Goal: Transaction & Acquisition: Obtain resource

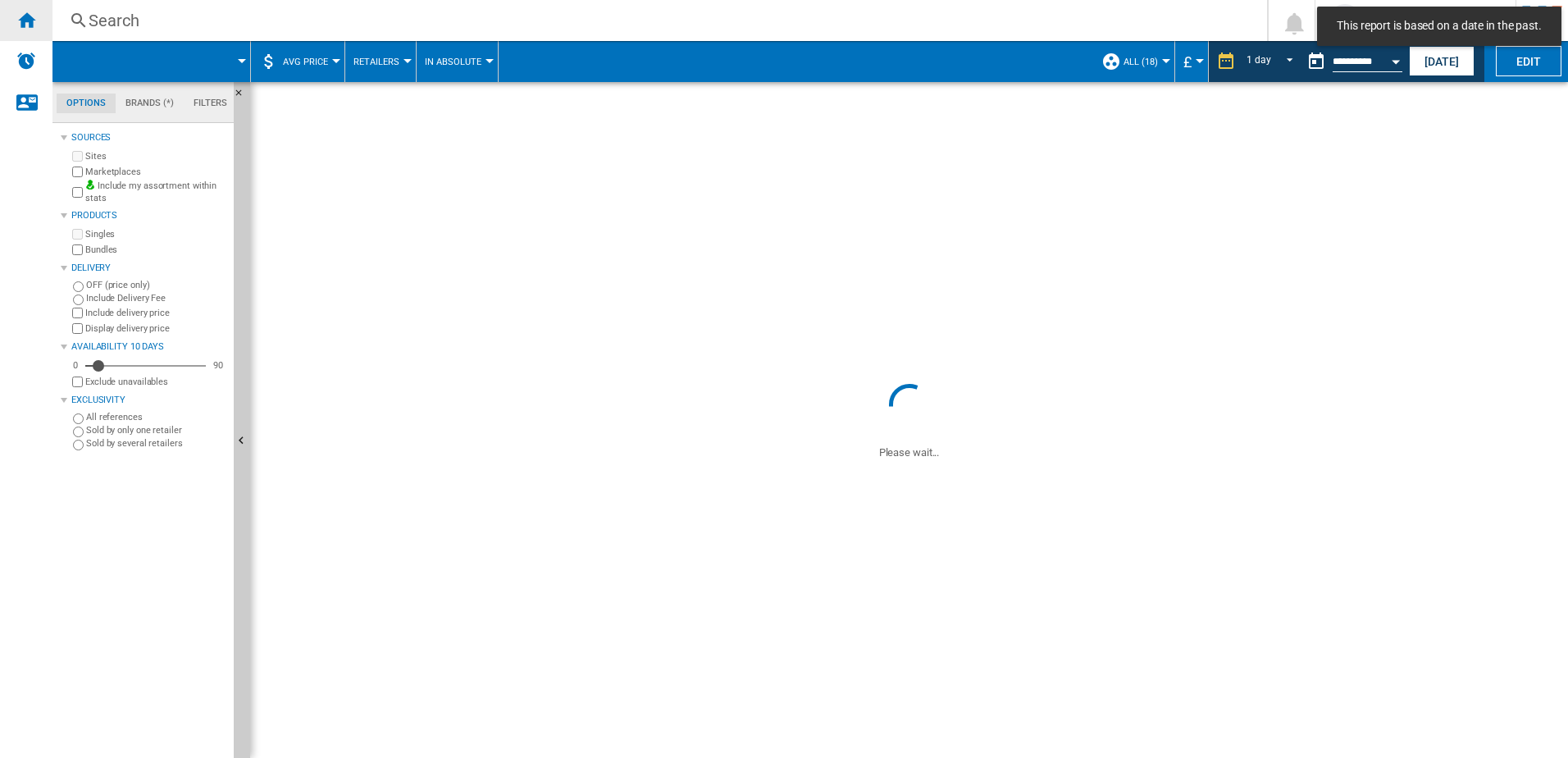
click at [23, 35] on div "Home" at bounding box center [26, 21] width 52 height 41
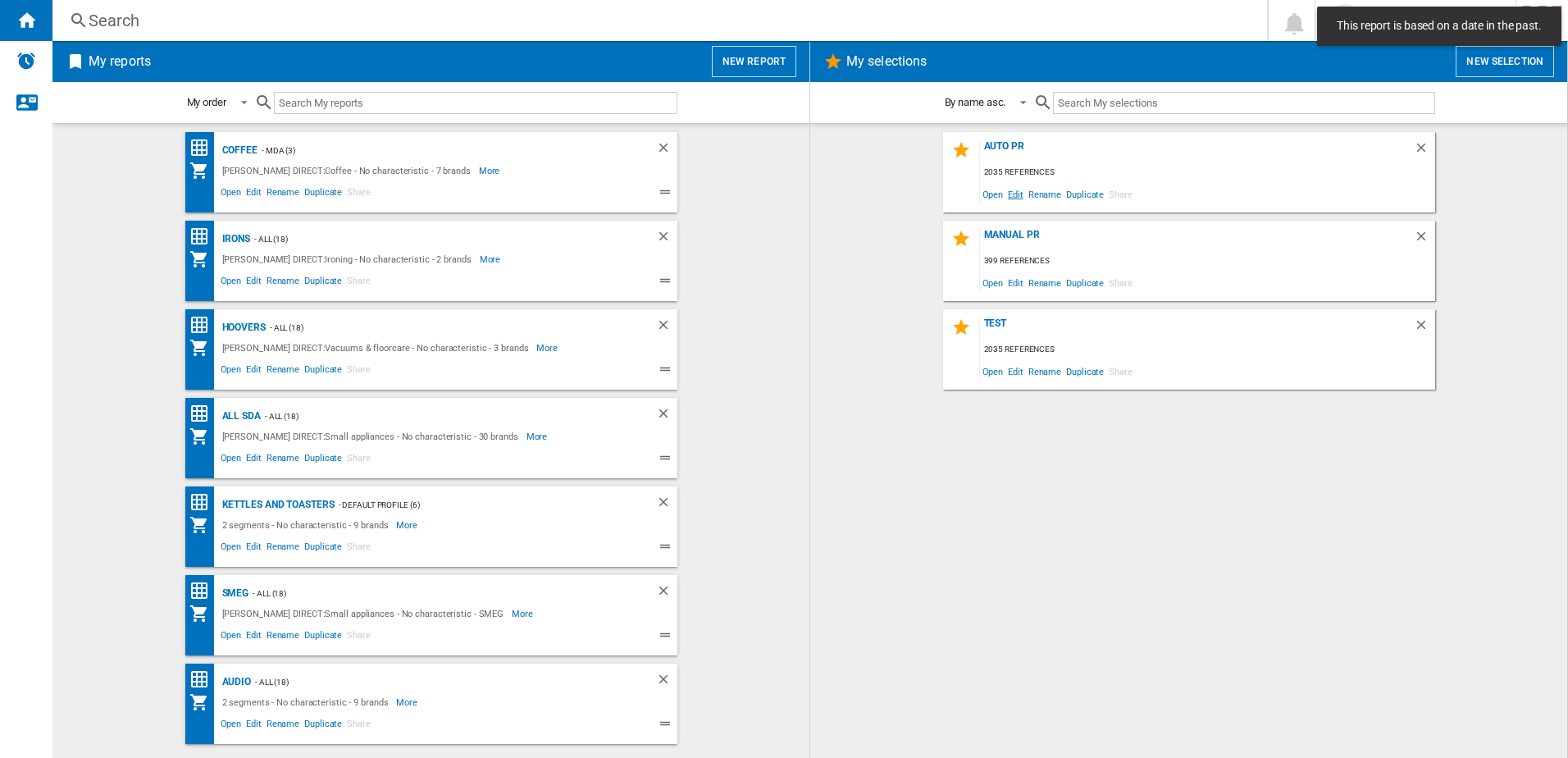
click at [1010, 195] on span "Edit" at bounding box center [1016, 194] width 21 height 22
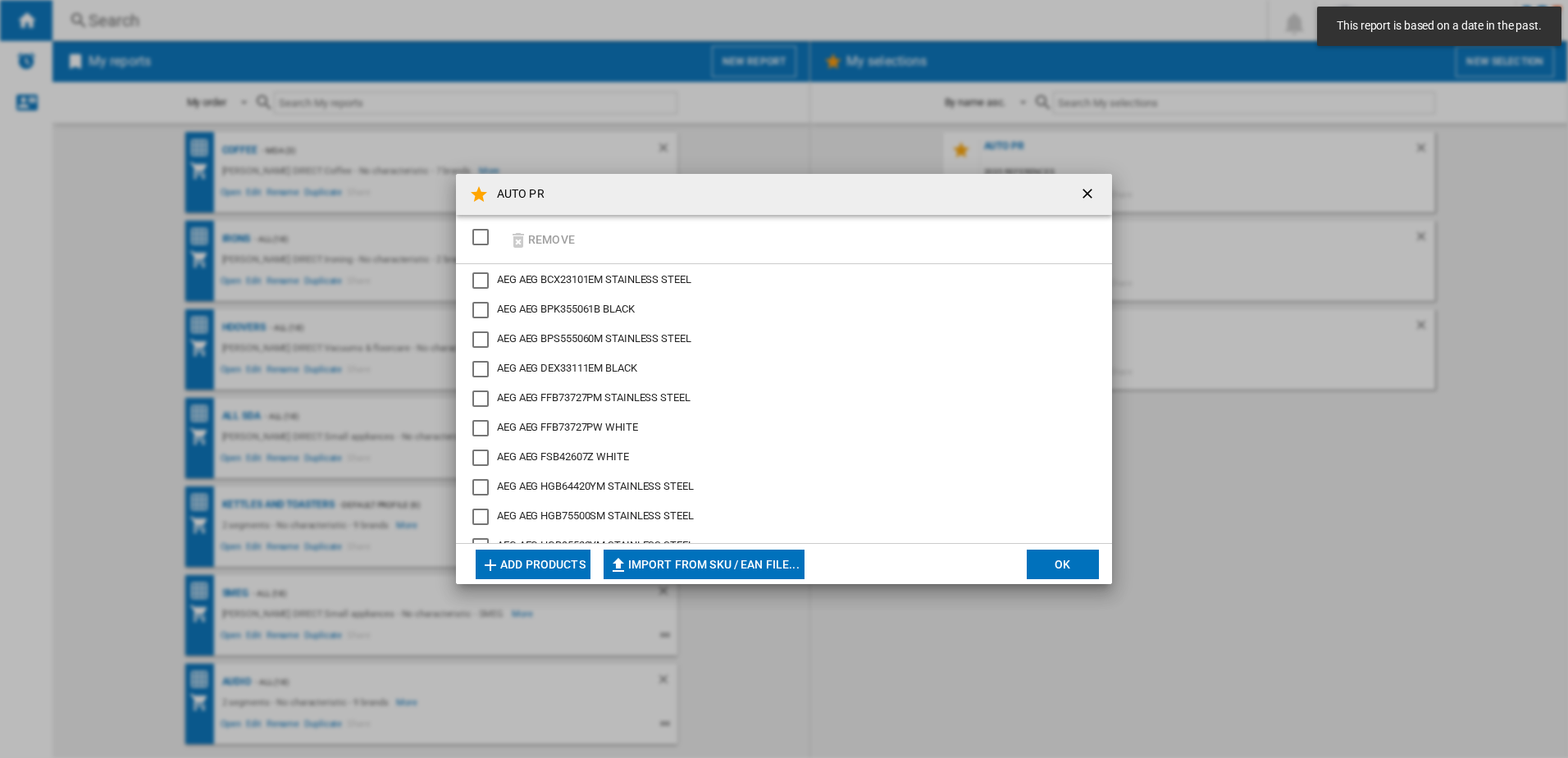
click at [478, 237] on div "SELECTIONS.EDITION_POPUP.SELECT_DESELECT" at bounding box center [481, 237] width 17 height 17
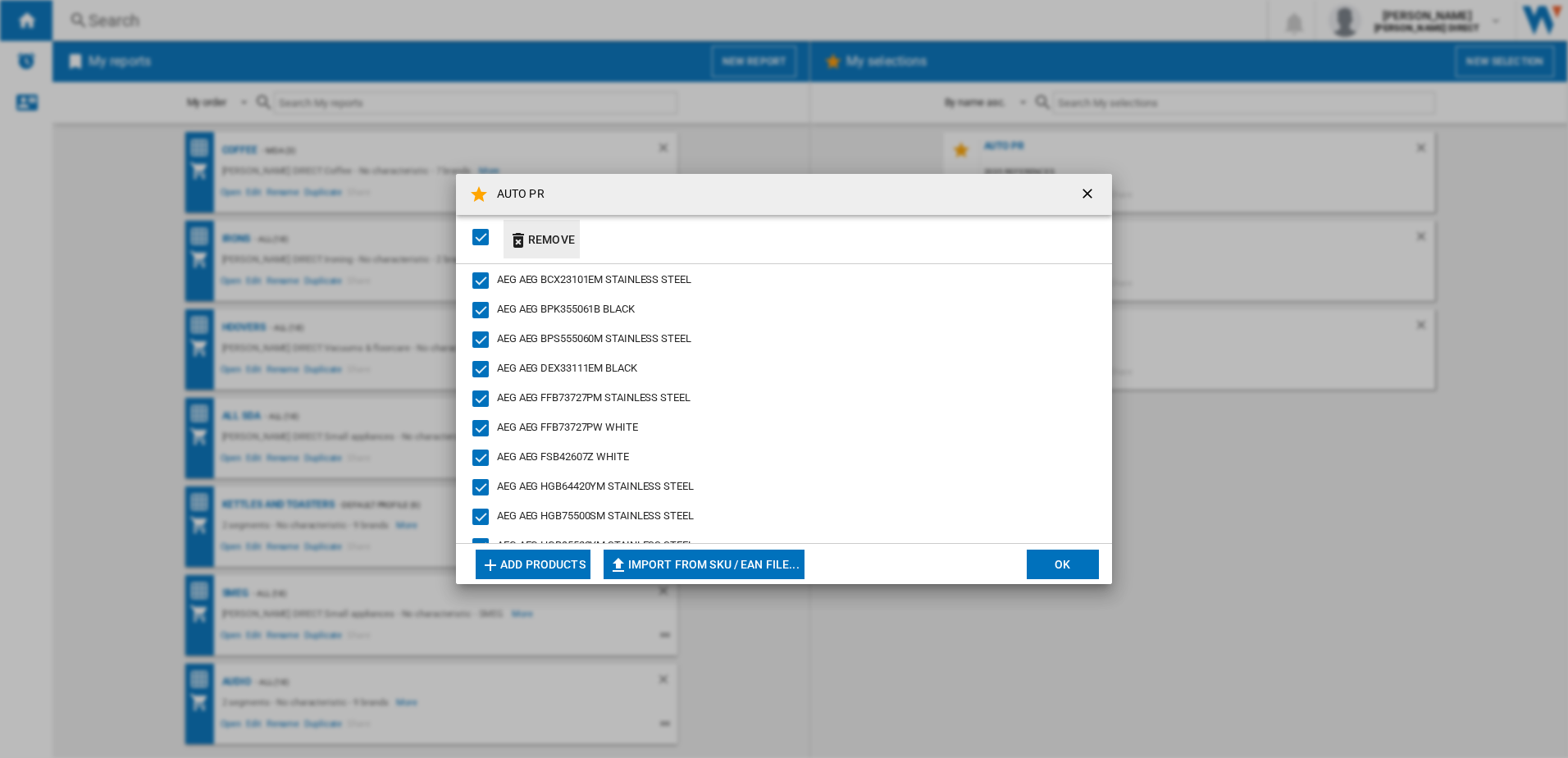
click at [524, 236] on ng-md-icon "button" at bounding box center [518, 240] width 20 height 20
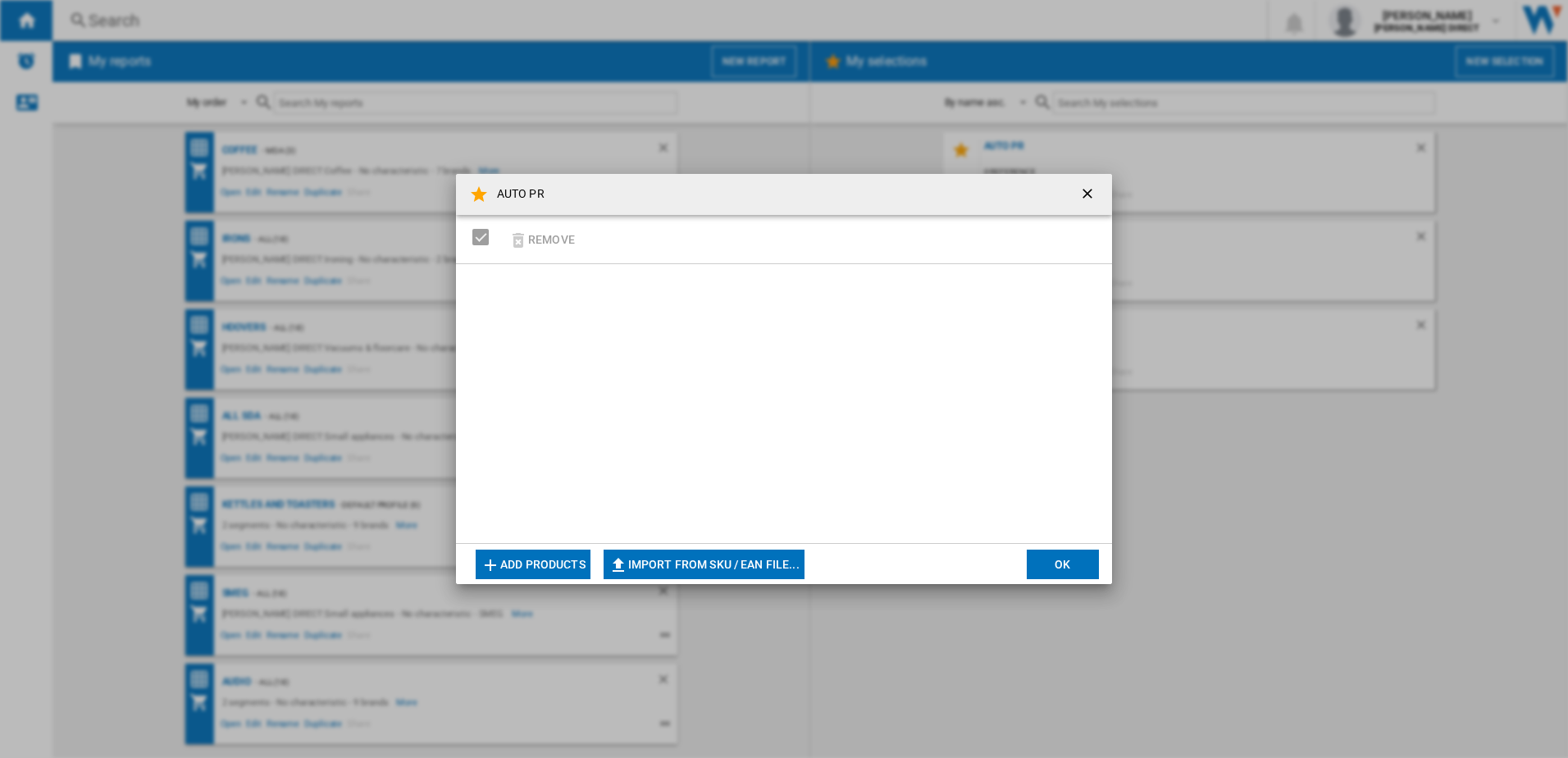
click at [667, 555] on button "Import from SKU / EAN file..." at bounding box center [704, 565] width 201 height 30
type input "**********"
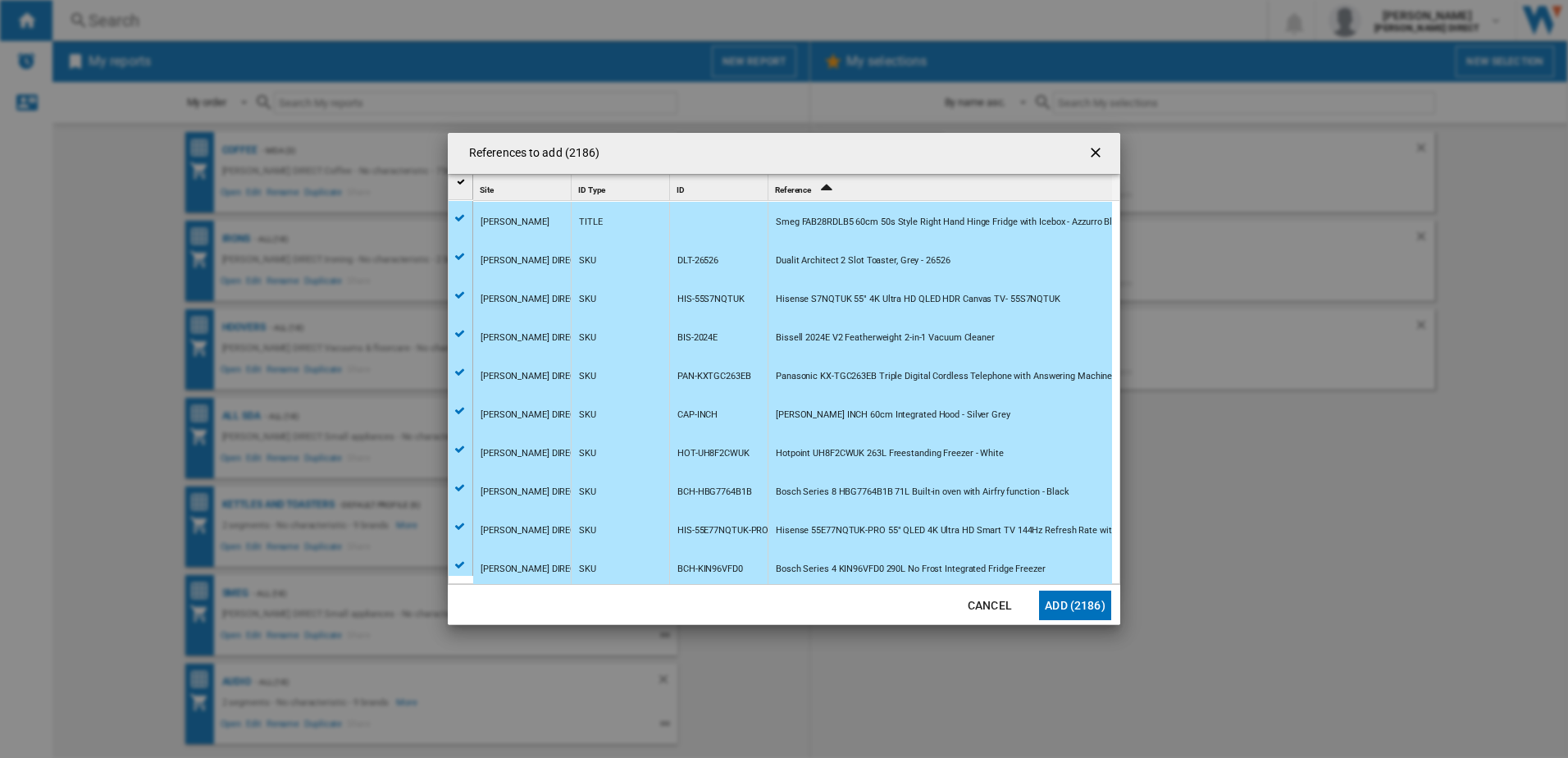
click at [1092, 613] on button "Add (2186)" at bounding box center [1075, 606] width 72 height 30
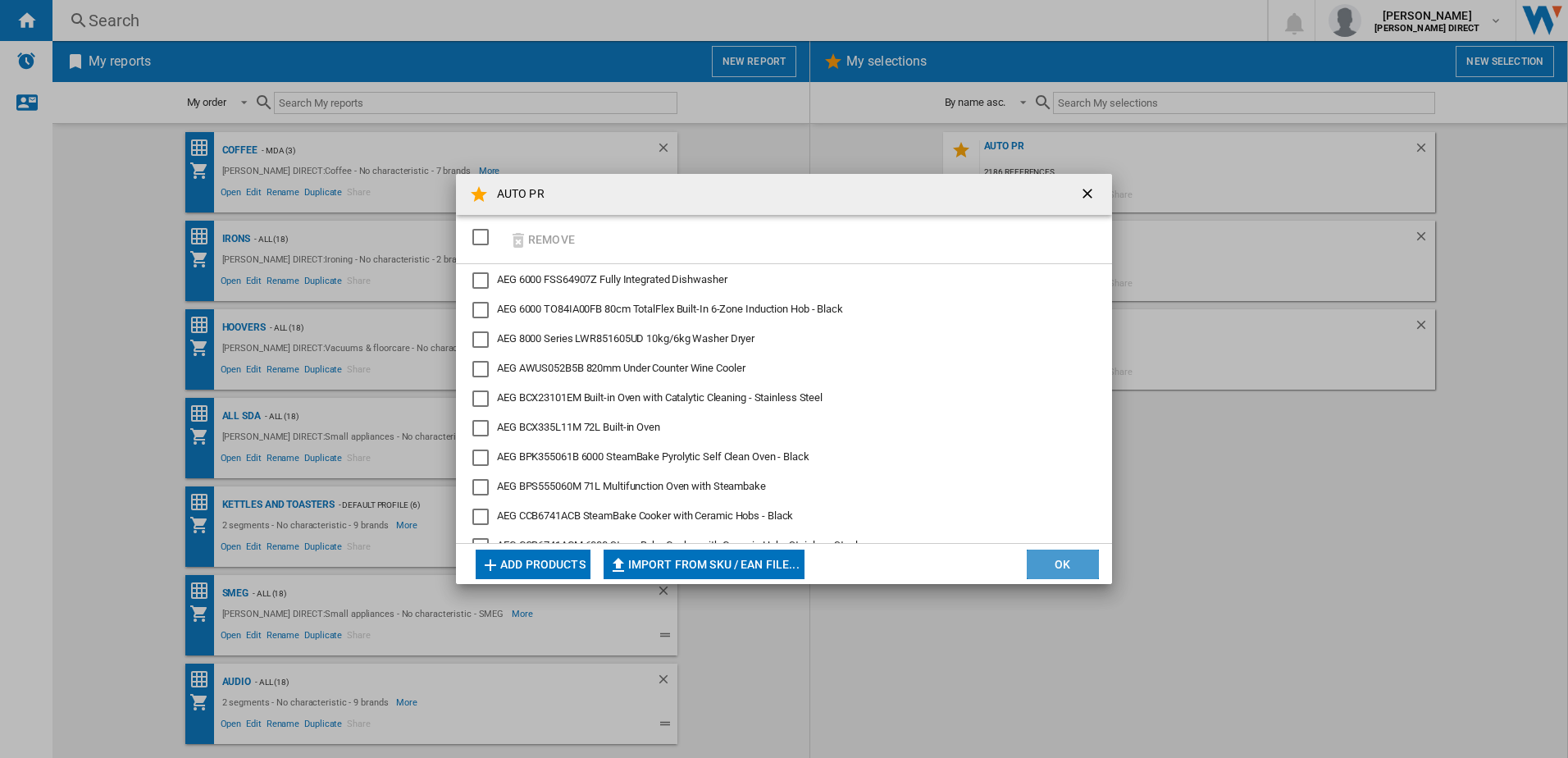
click at [1071, 555] on button "OK" at bounding box center [1062, 565] width 72 height 30
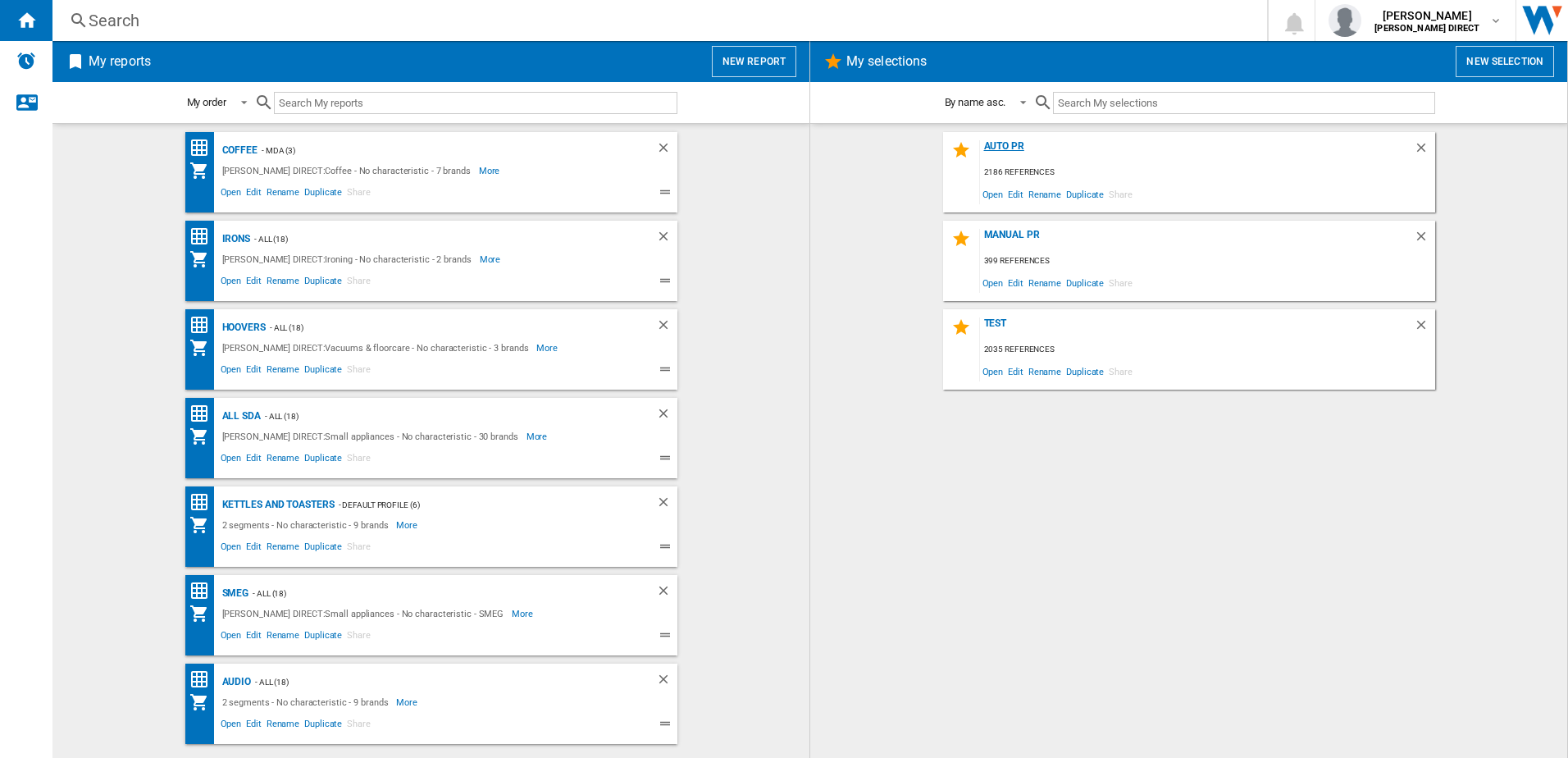
click at [1018, 143] on div "AUTO PR" at bounding box center [1197, 151] width 434 height 22
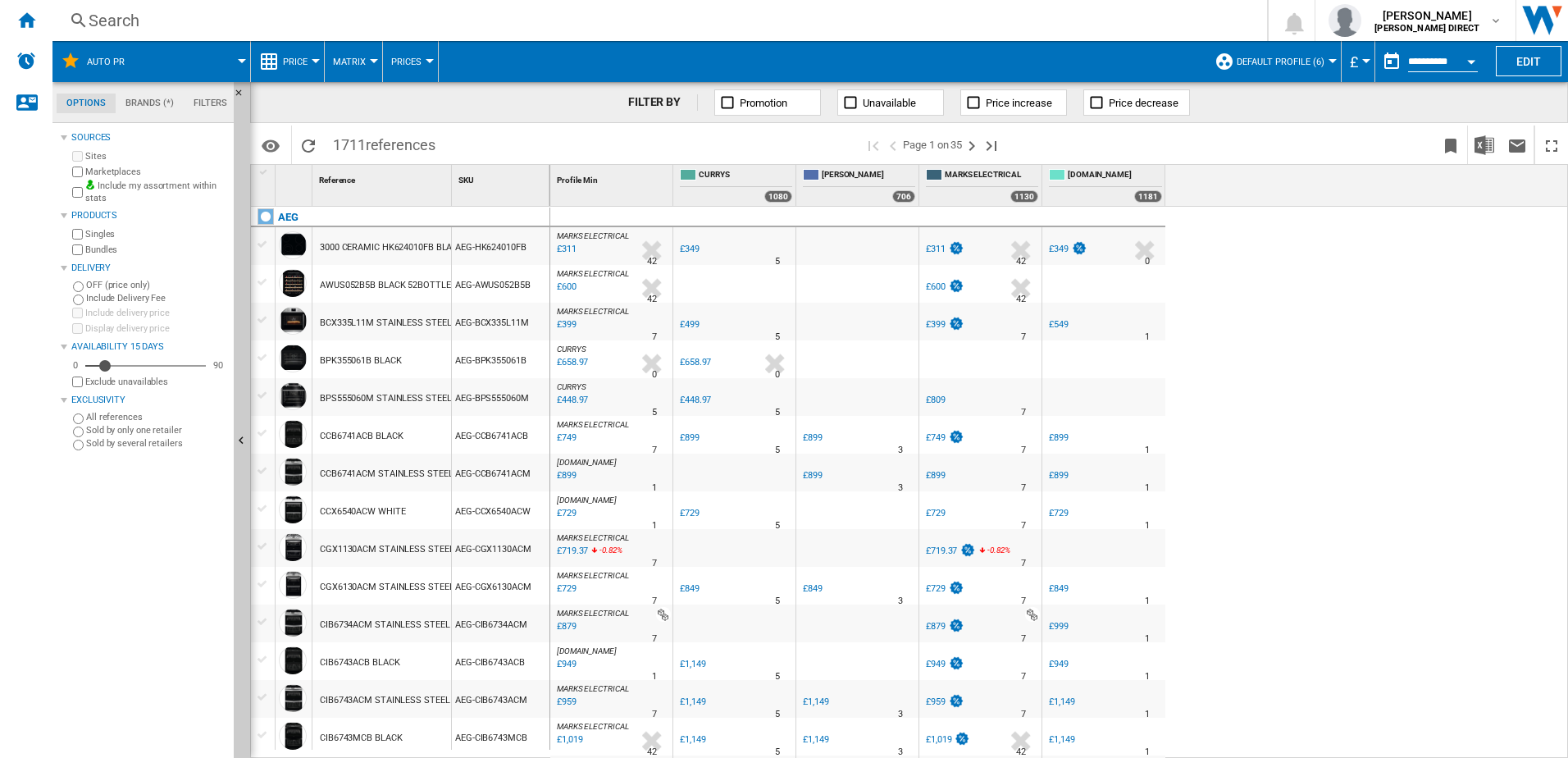
click at [83, 244] on div "Bundles" at bounding box center [148, 250] width 158 height 16
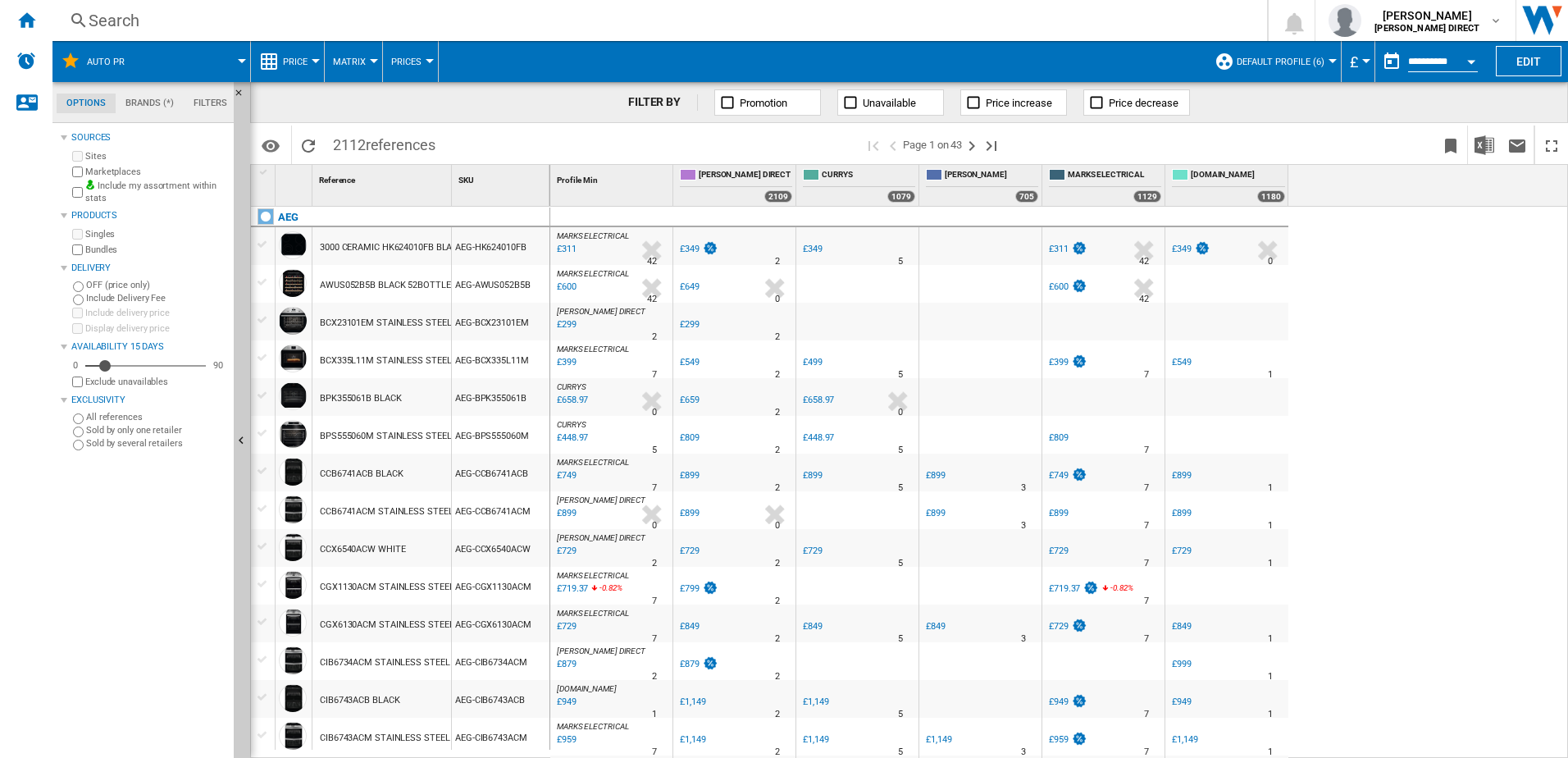
click at [1247, 59] on span "Default profile (6)" at bounding box center [1281, 62] width 88 height 10
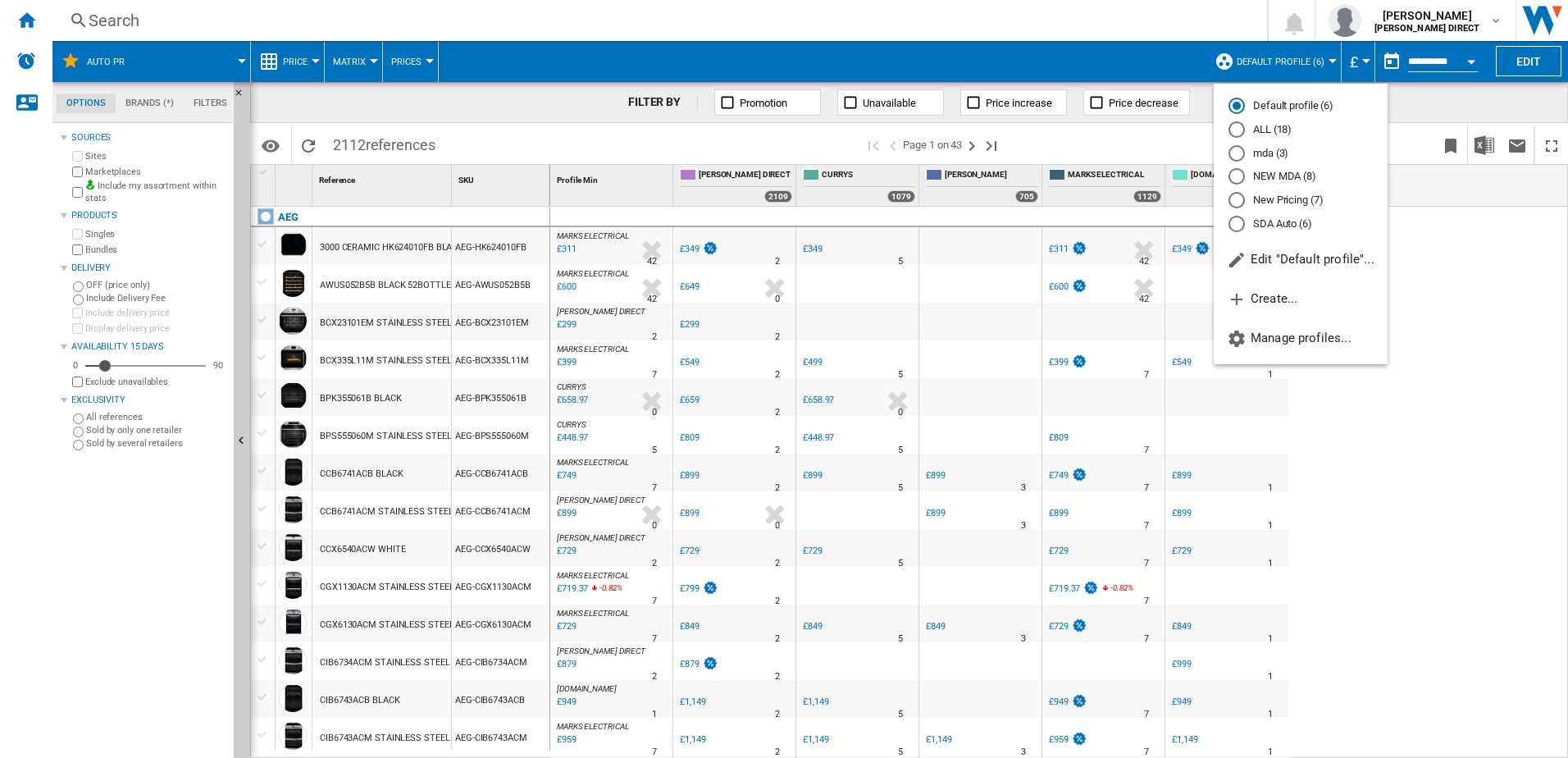
click at [1301, 198] on md-radio-button "New Pricing (7)" at bounding box center [1301, 200] width 144 height 16
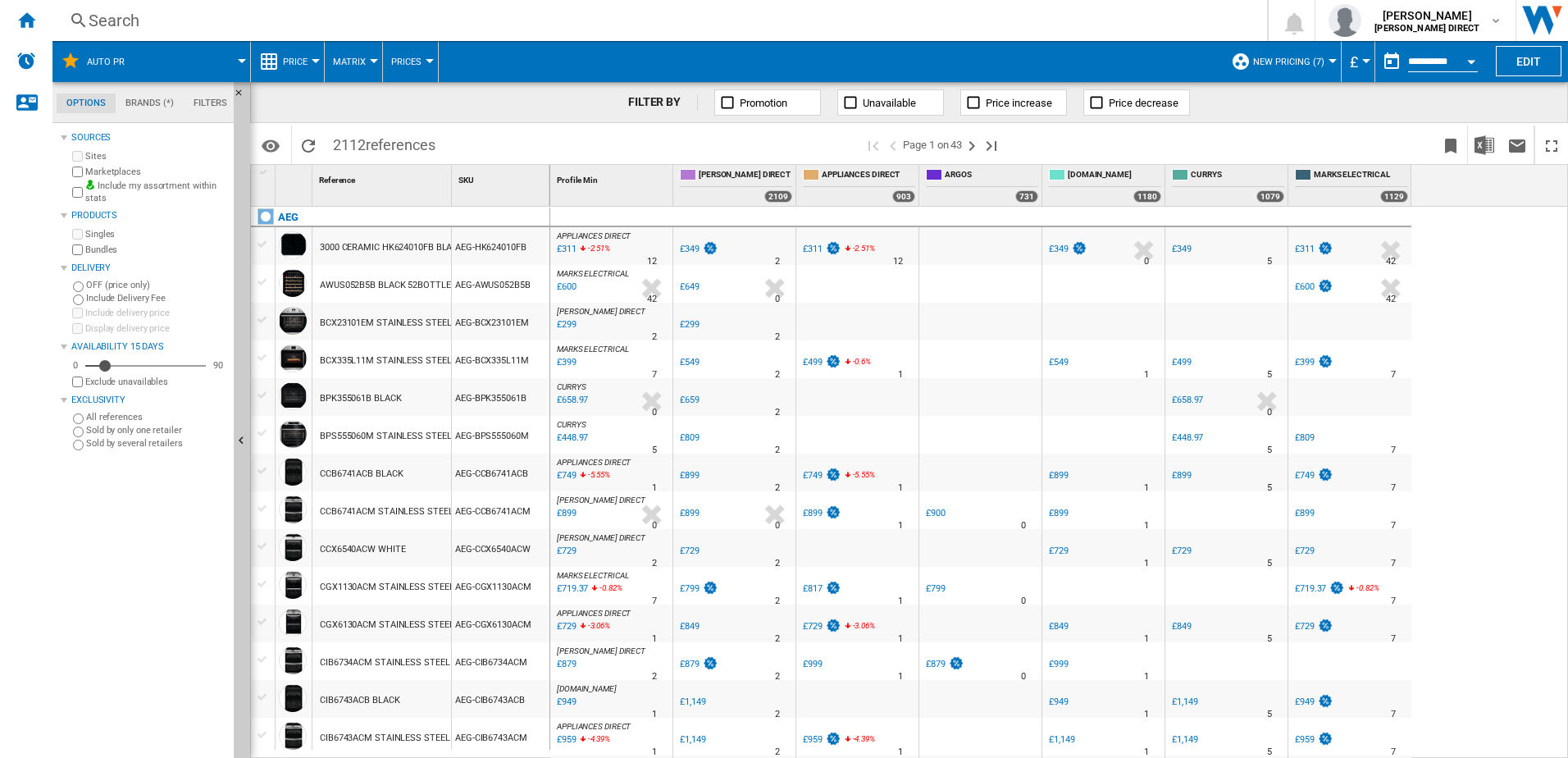
click at [351, 79] on button "Matrix" at bounding box center [353, 62] width 41 height 41
click at [151, 598] on md-backdrop at bounding box center [784, 379] width 1568 height 758
click at [601, 317] on div "[PERSON_NAME] DIRECT : [PERSON_NAME] DIRECT 0.0 % £299 % N/A 2 [PERSON_NAME] DI…" at bounding box center [611, 325] width 116 height 37
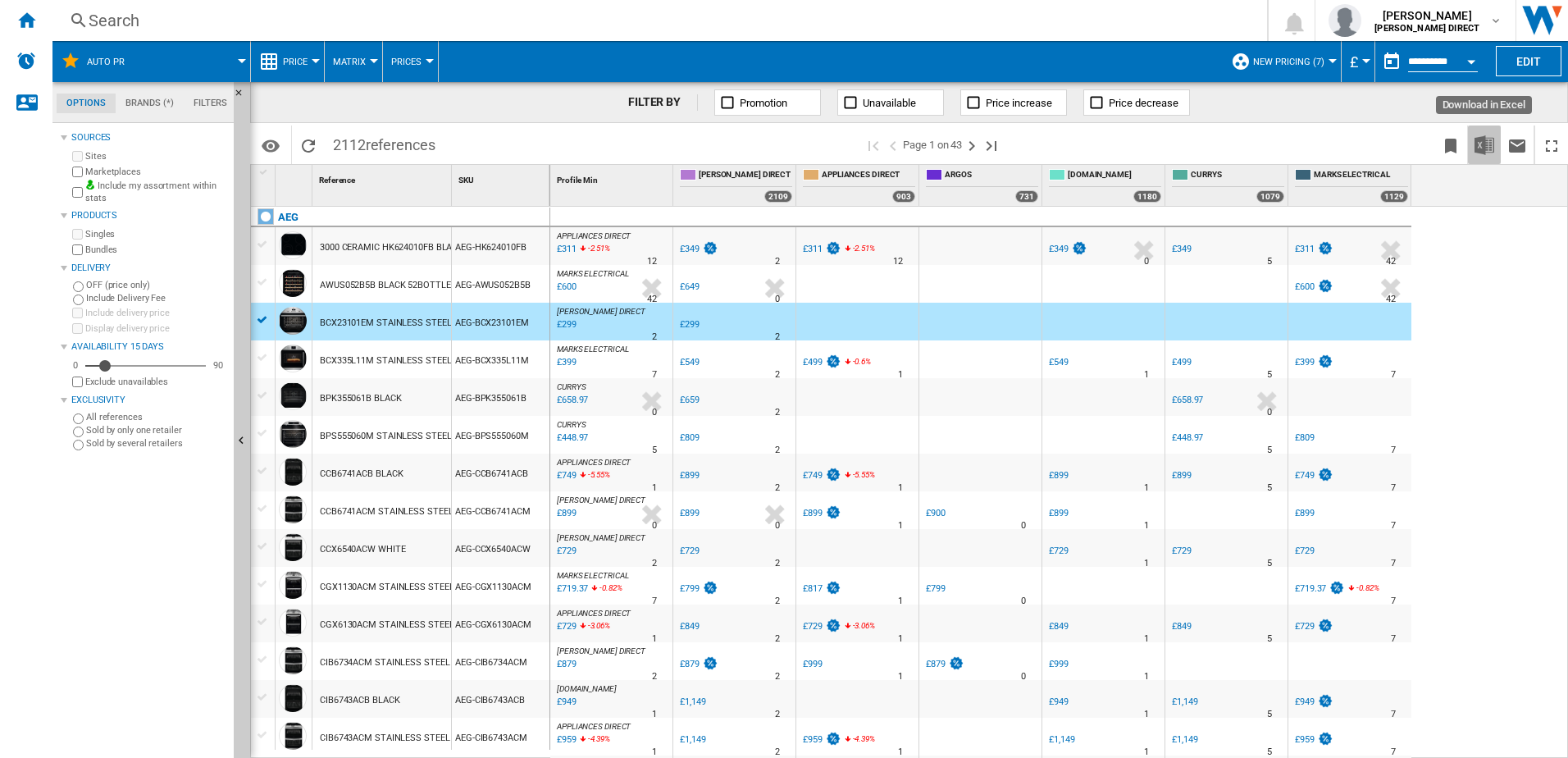
click at [1487, 138] on img "Download in Excel" at bounding box center [1484, 145] width 20 height 20
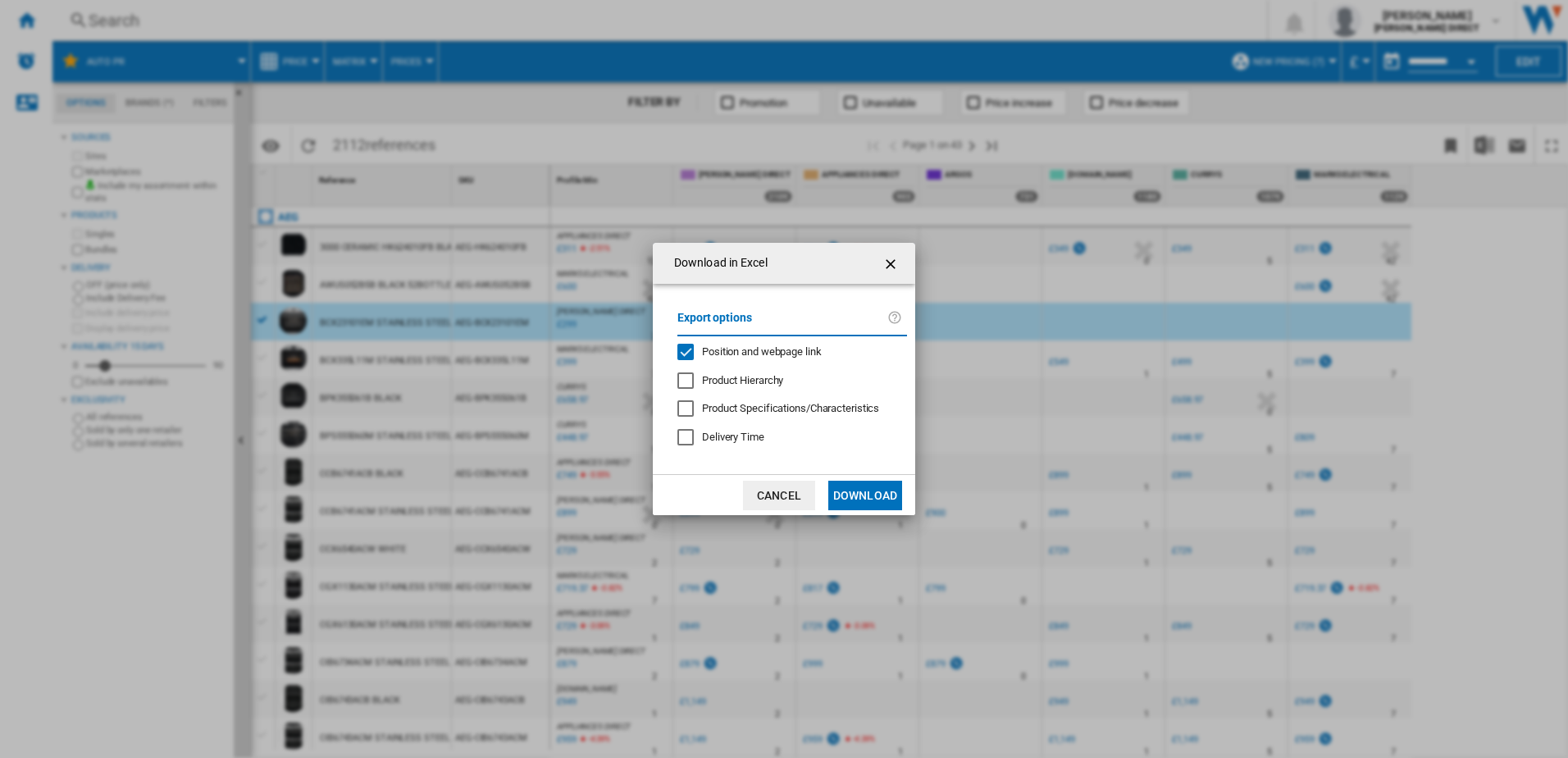
click at [710, 350] on span "Position and webpage link" at bounding box center [762, 350] width 120 height 12
click at [865, 501] on button "Download" at bounding box center [865, 495] width 74 height 30
